Goal: Information Seeking & Learning: Learn about a topic

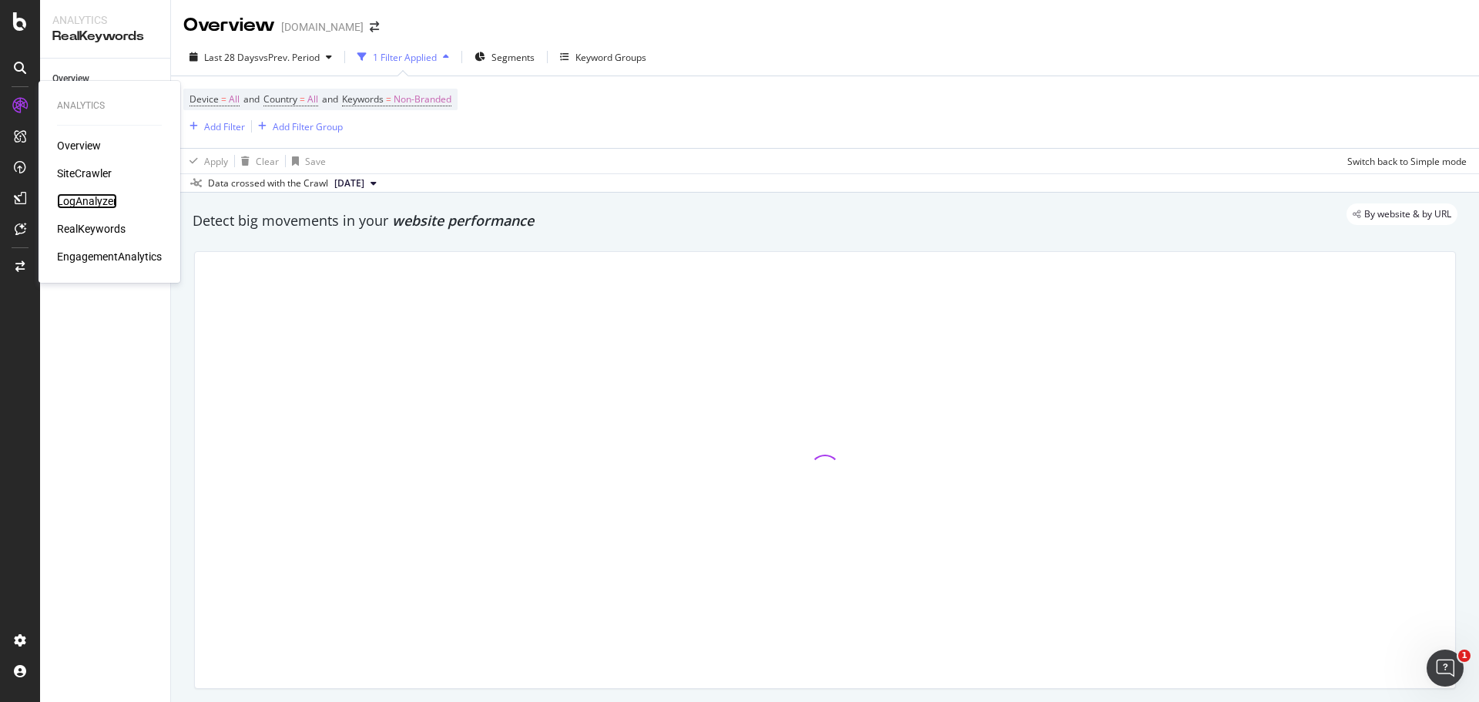
click at [61, 197] on div "LogAnalyzer" at bounding box center [87, 200] width 60 height 15
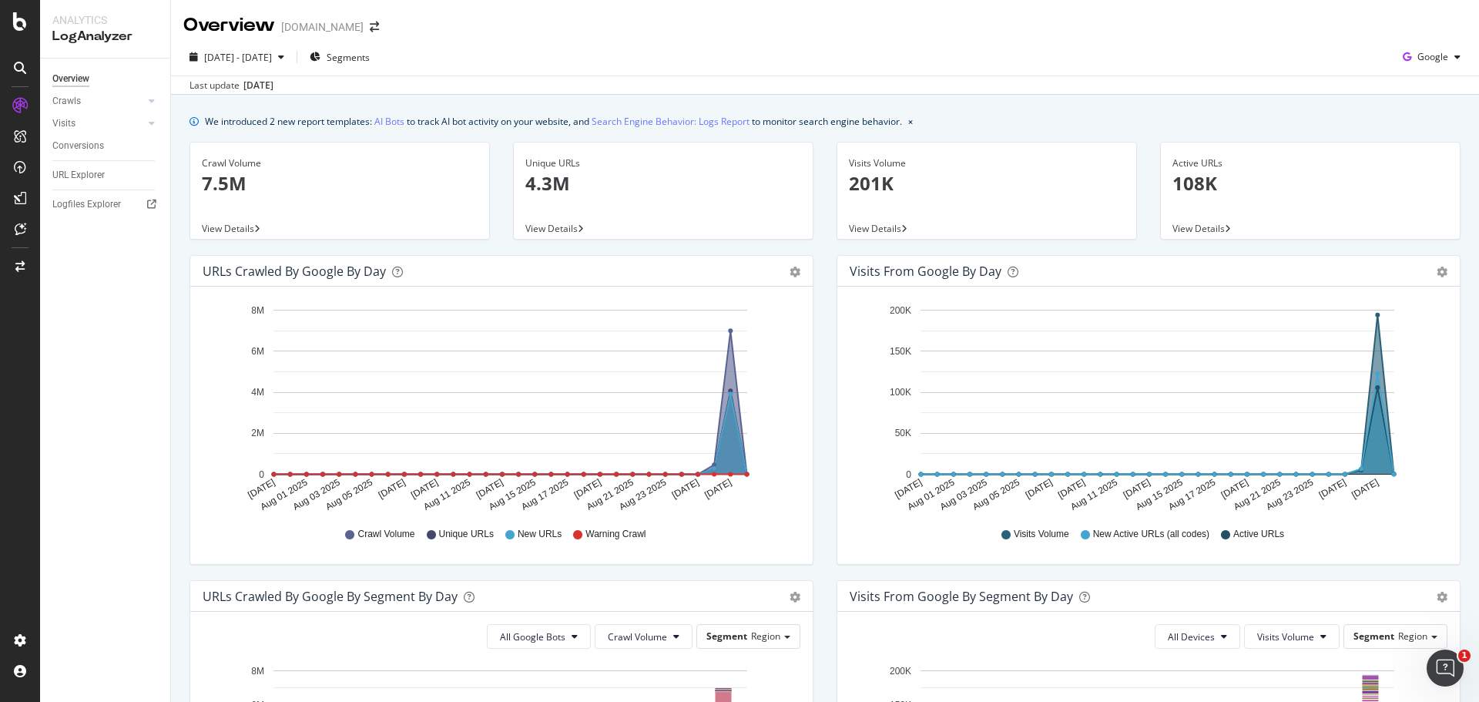
click at [825, 287] on div "Visits from Google by day Area Table Hold CTRL while clicking to filter the rep…" at bounding box center [1148, 417] width 647 height 325
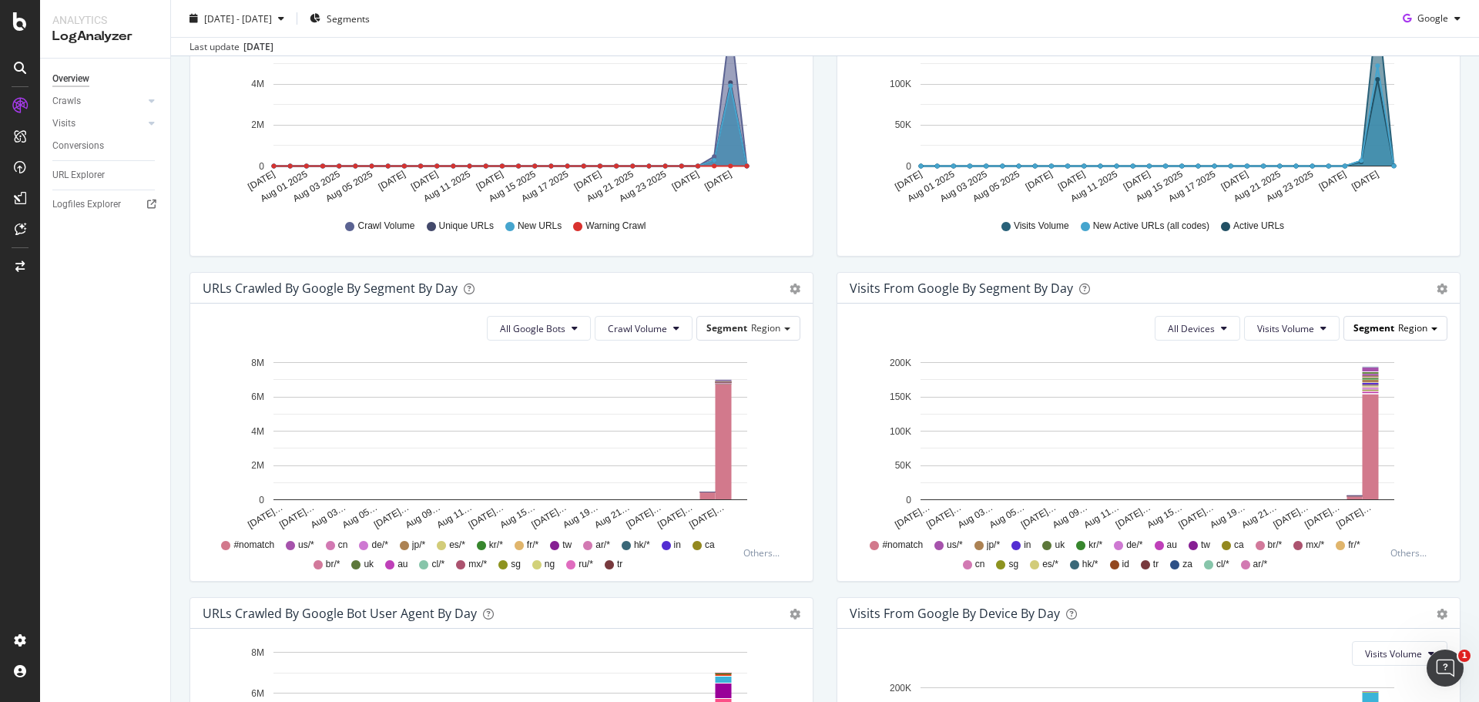
click at [1400, 327] on span "Region" at bounding box center [1412, 327] width 29 height 13
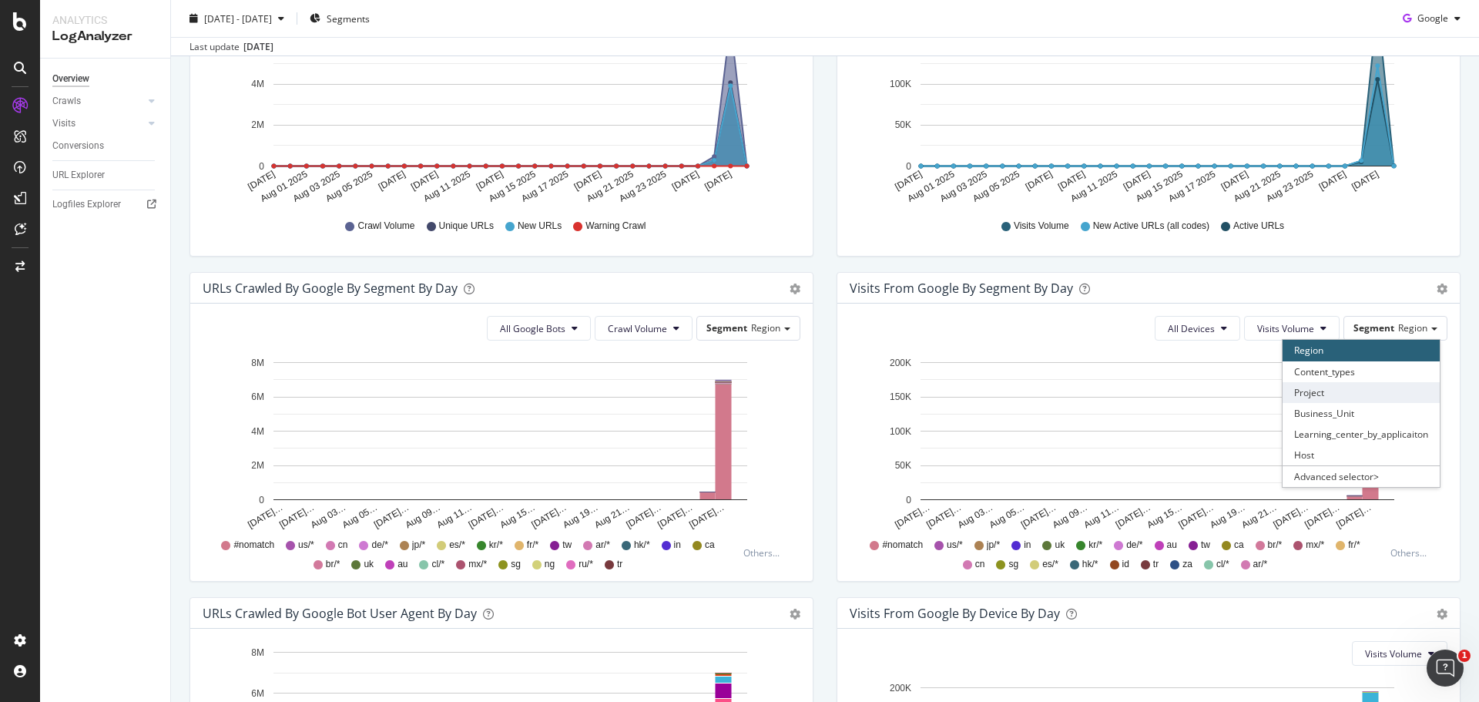
click at [1348, 396] on div "Project" at bounding box center [1360, 392] width 157 height 21
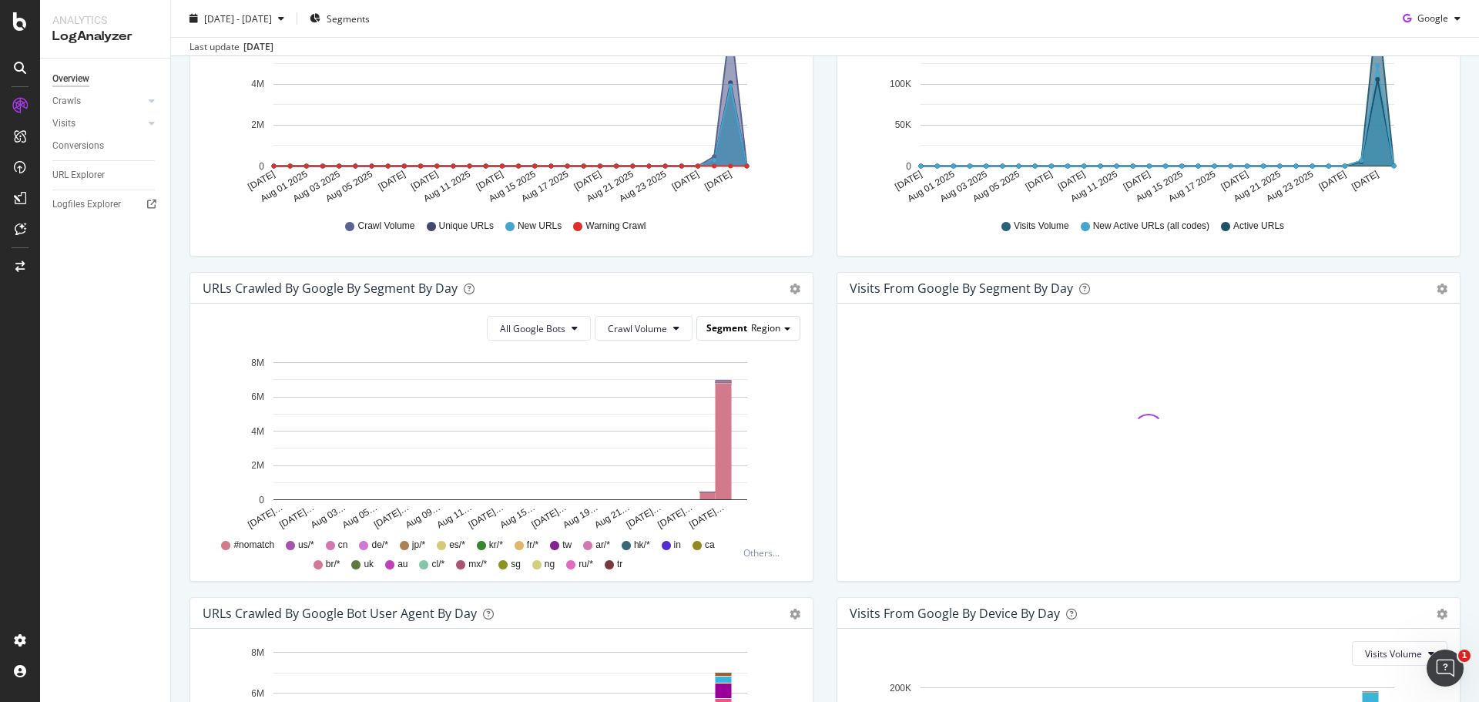
click at [730, 330] on span "Segment" at bounding box center [726, 327] width 41 height 13
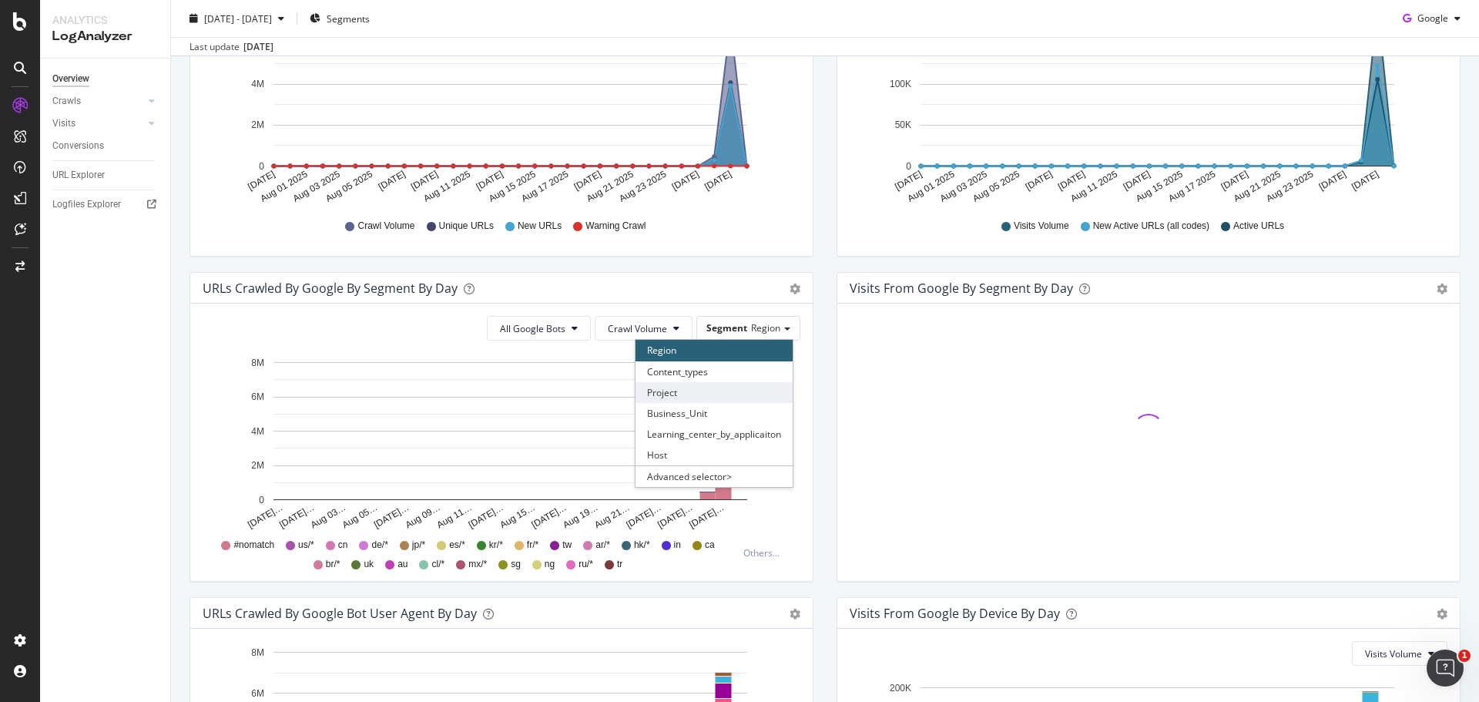
click at [706, 391] on div "Project" at bounding box center [713, 392] width 157 height 21
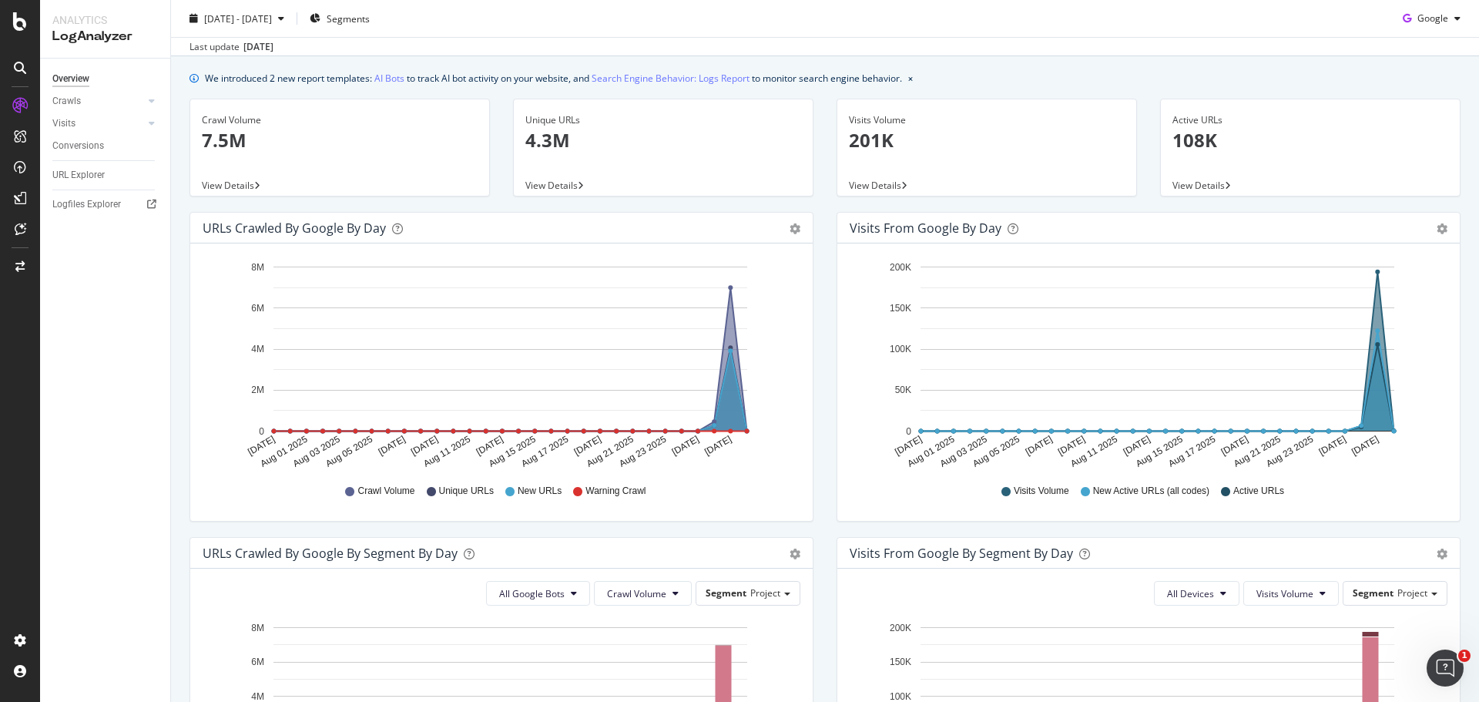
scroll to position [0, 0]
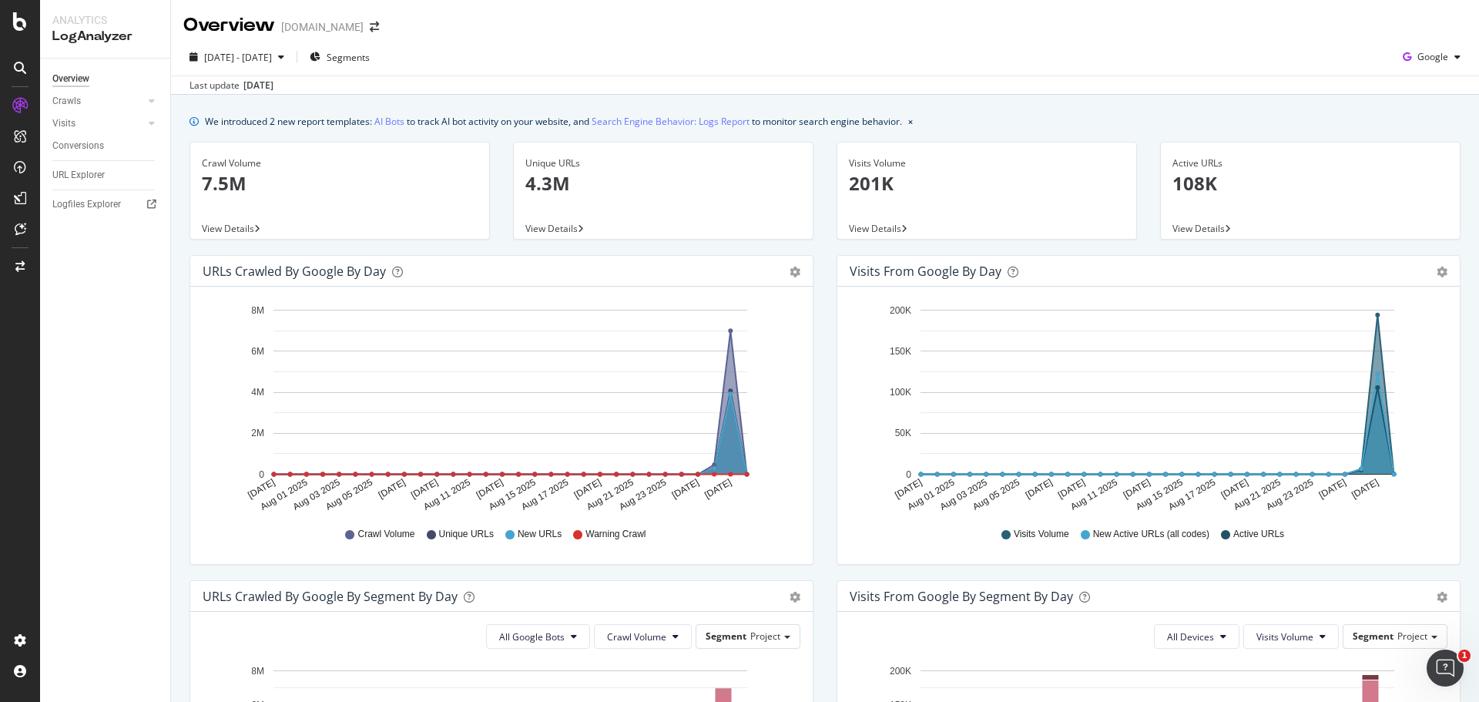
click at [879, 224] on span "View Details" at bounding box center [875, 228] width 52 height 13
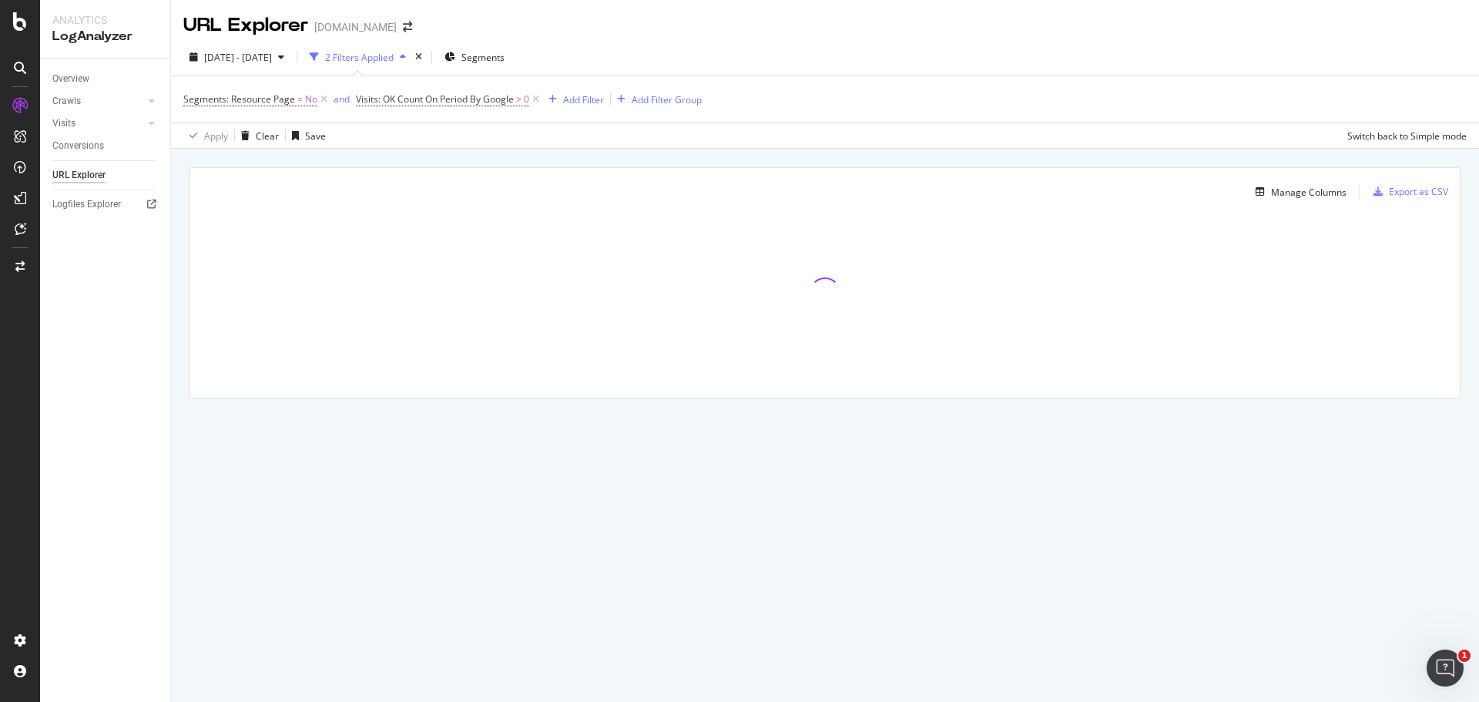
click at [92, 422] on div "Overview Crawls Daily Distribution Segments Distribution HTTP Codes Resources V…" at bounding box center [105, 380] width 130 height 643
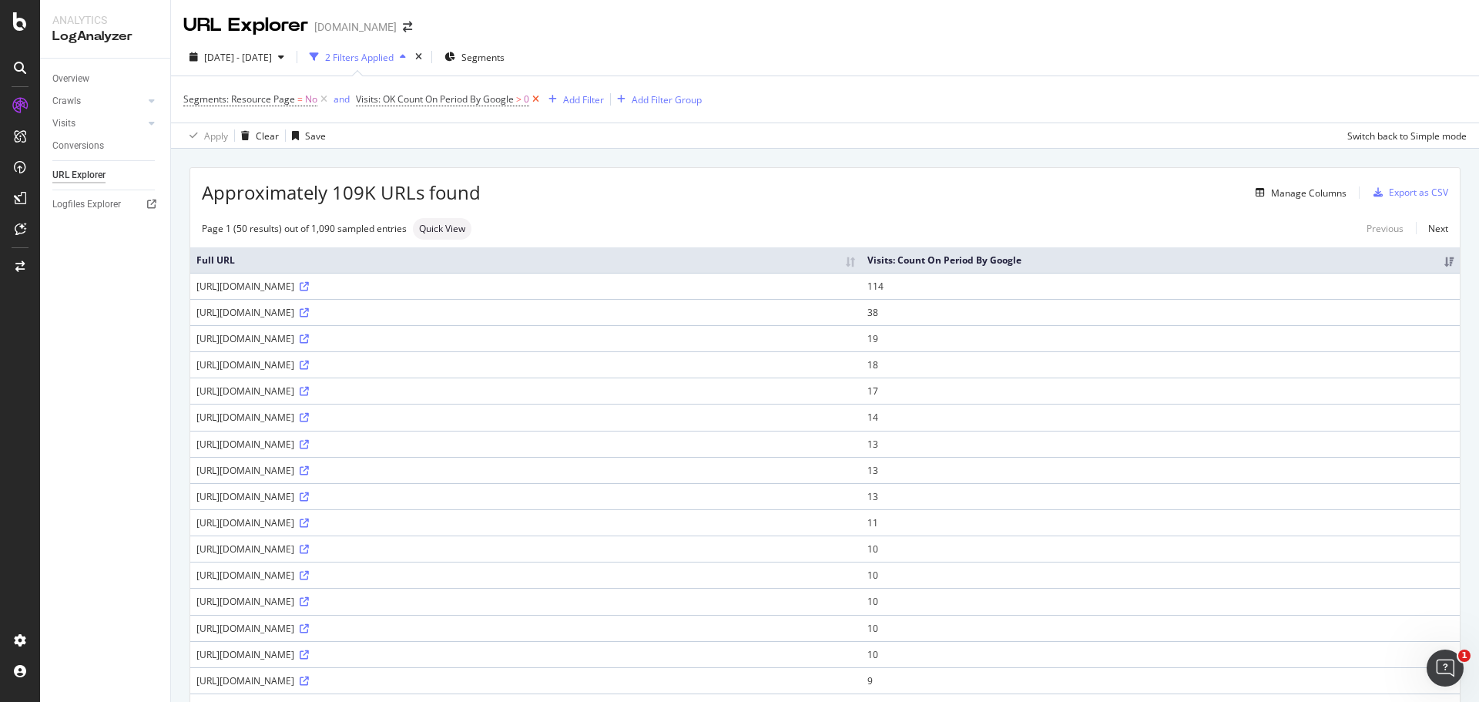
click at [533, 97] on icon at bounding box center [535, 99] width 13 height 15
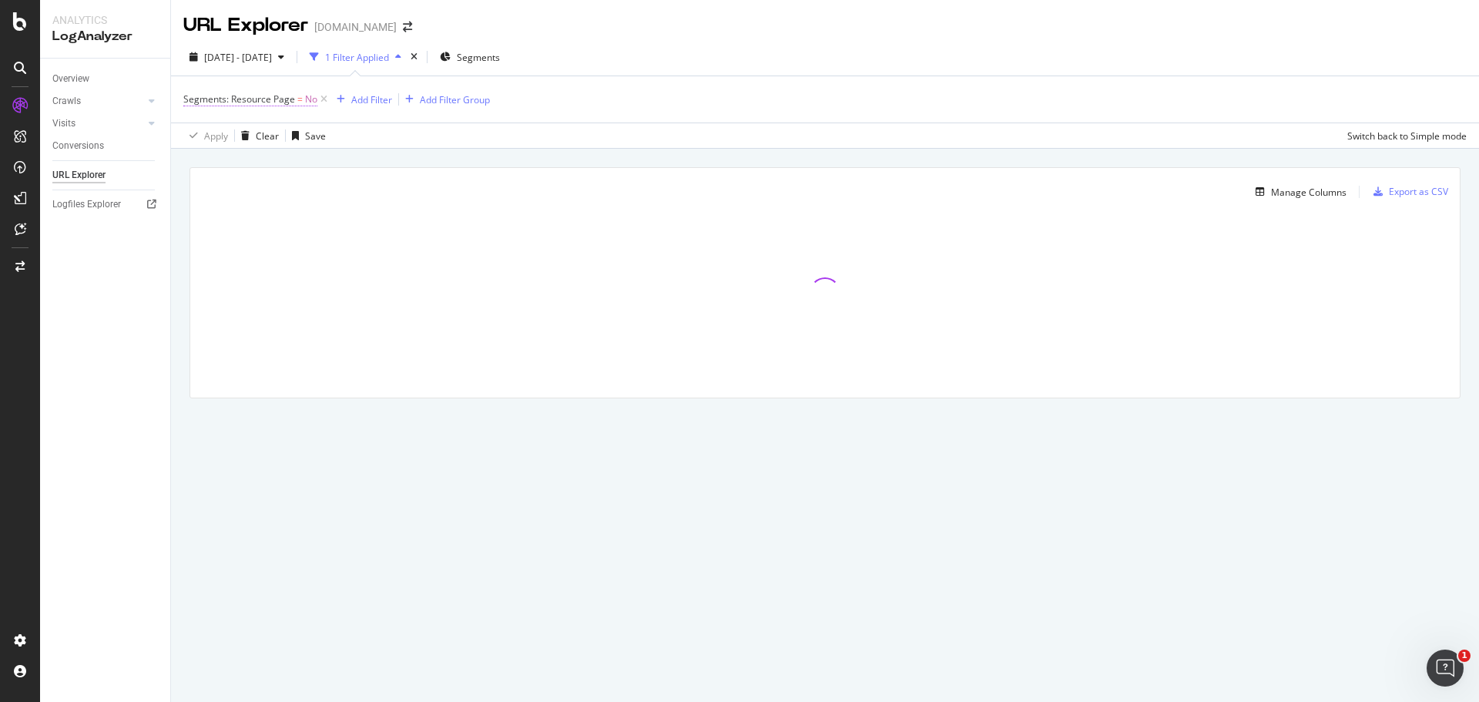
click at [284, 94] on span "Segments: Resource Page" at bounding box center [239, 98] width 112 height 13
click at [220, 124] on div "No" at bounding box center [280, 135] width 169 height 25
click at [210, 103] on div "Segments: Resource Page" at bounding box center [259, 97] width 116 height 13
click at [236, 167] on div "Cancel" at bounding box center [224, 168] width 29 height 13
click at [318, 93] on icon at bounding box center [323, 99] width 13 height 15
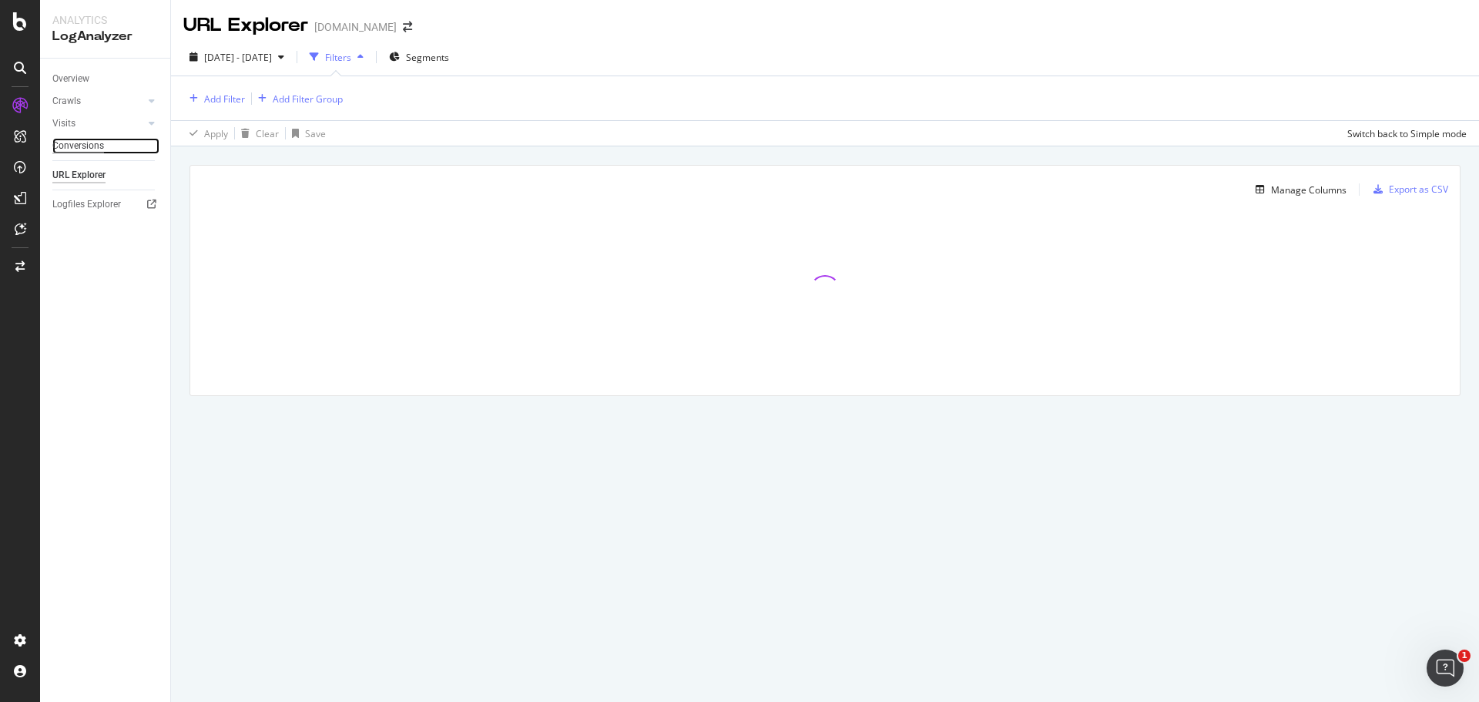
click at [98, 145] on div "Conversions" at bounding box center [78, 146] width 52 height 16
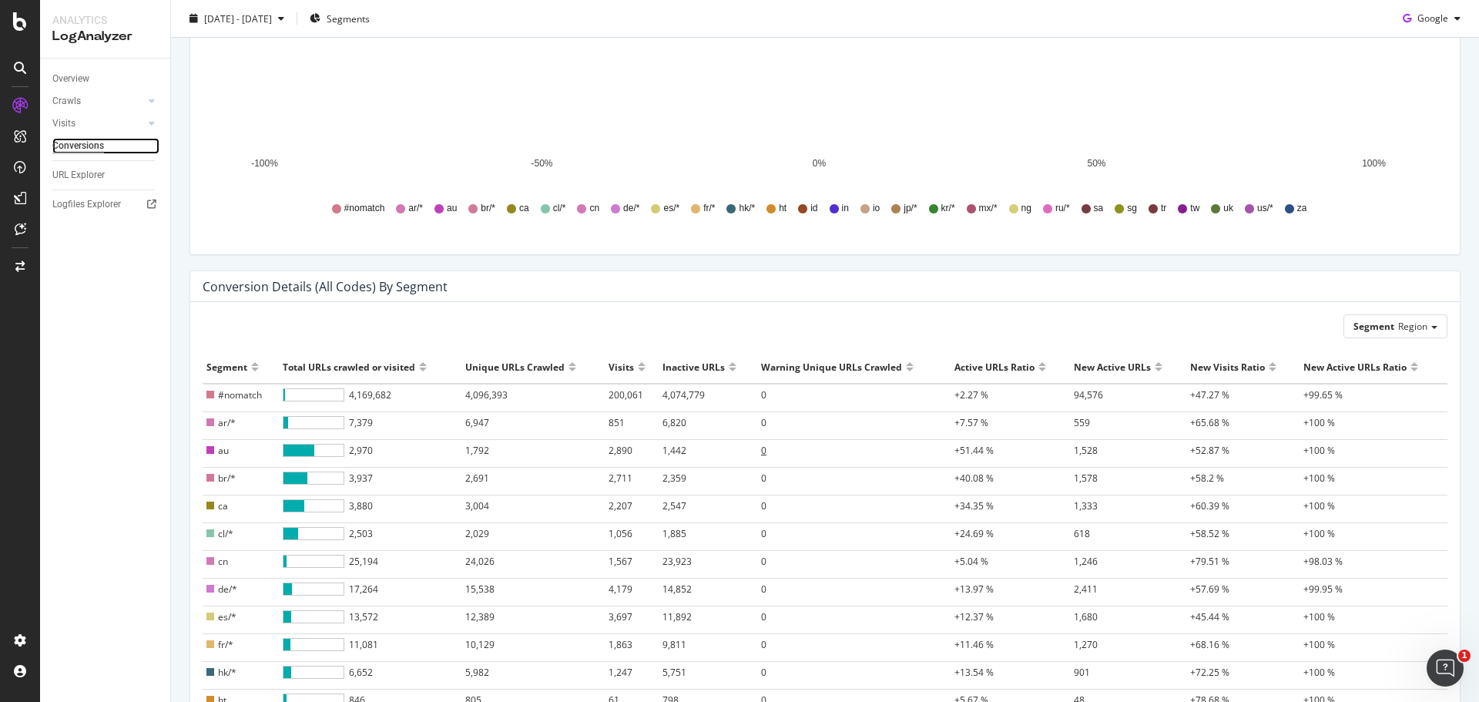
scroll to position [103, 0]
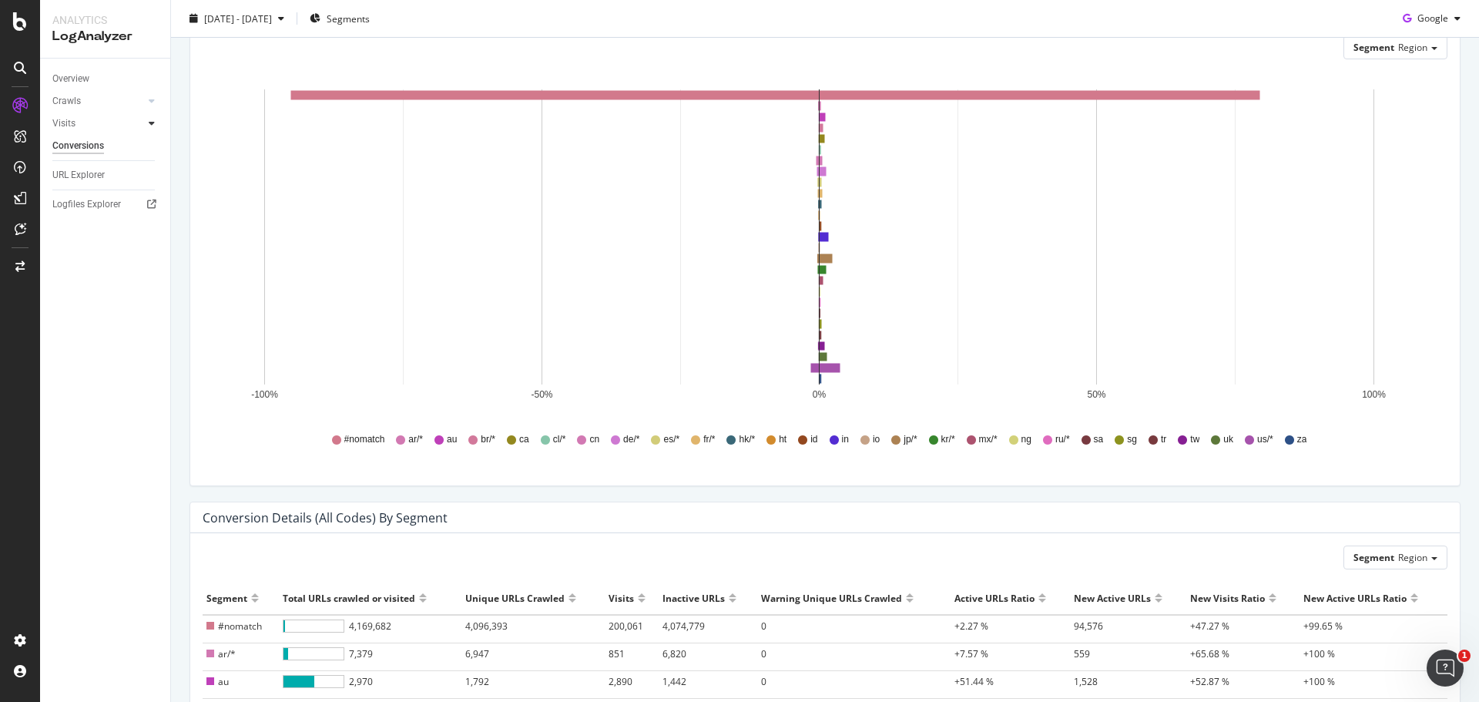
click at [150, 122] on icon at bounding box center [152, 123] width 6 height 9
click at [143, 98] on div at bounding box center [136, 100] width 15 height 15
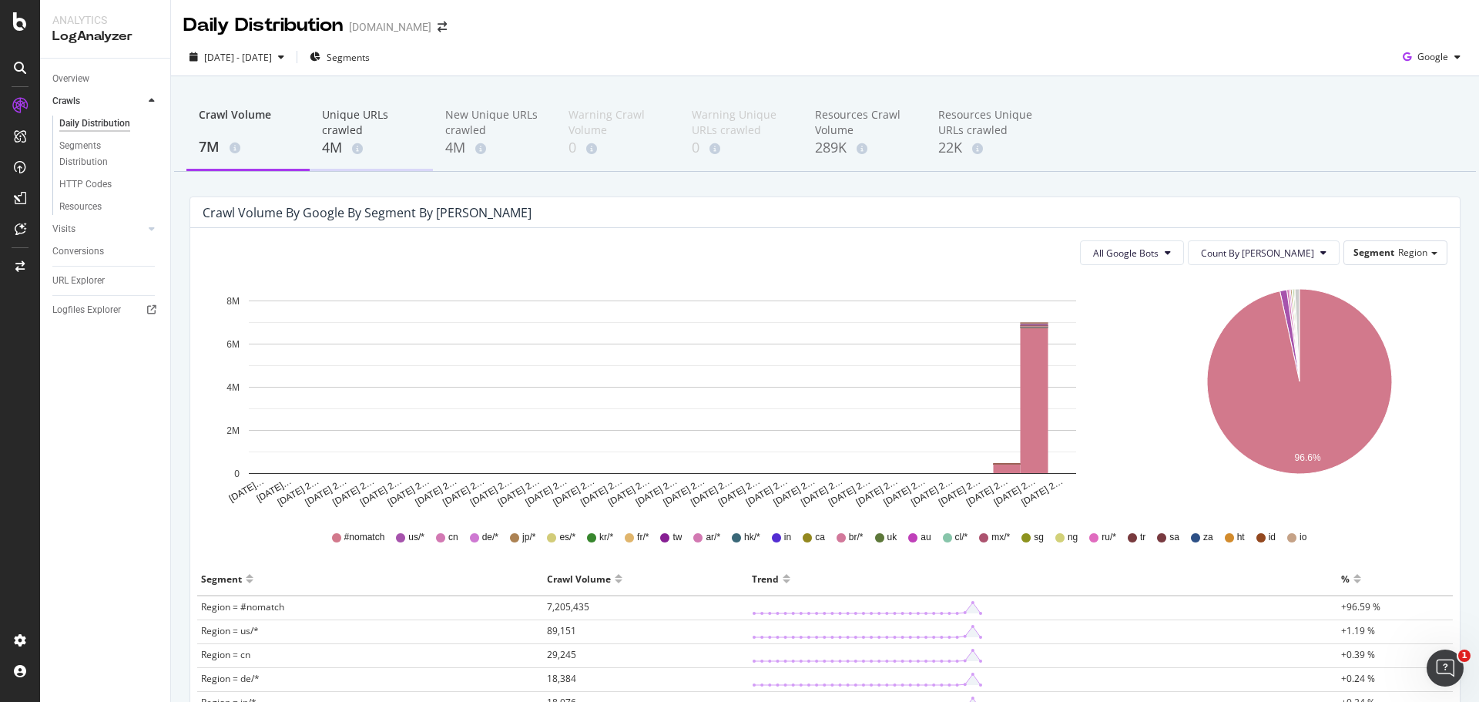
click at [344, 143] on div "4M" at bounding box center [371, 148] width 99 height 20
